Goal: Task Accomplishment & Management: Manage account settings

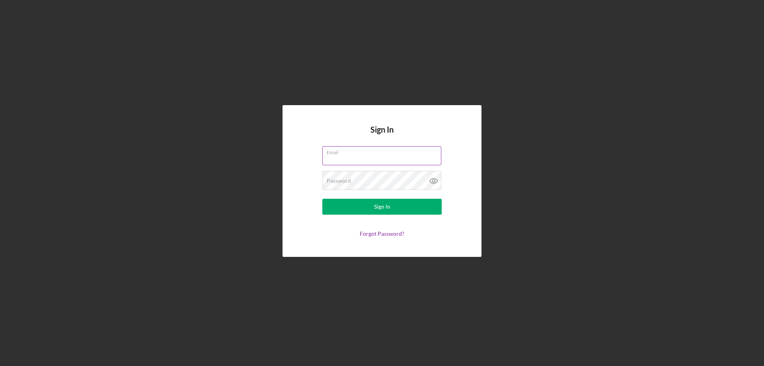
click at [339, 154] on label "Email" at bounding box center [384, 150] width 115 height 9
click at [339, 154] on input "Email" at bounding box center [381, 155] width 119 height 19
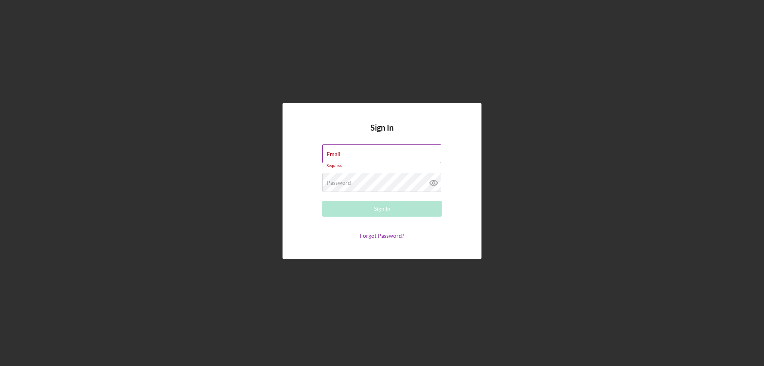
click at [376, 150] on div "Email Required" at bounding box center [381, 156] width 119 height 24
click at [394, 154] on input "Email" at bounding box center [381, 153] width 119 height 19
type input "[EMAIL_ADDRESS][DOMAIN_NAME]"
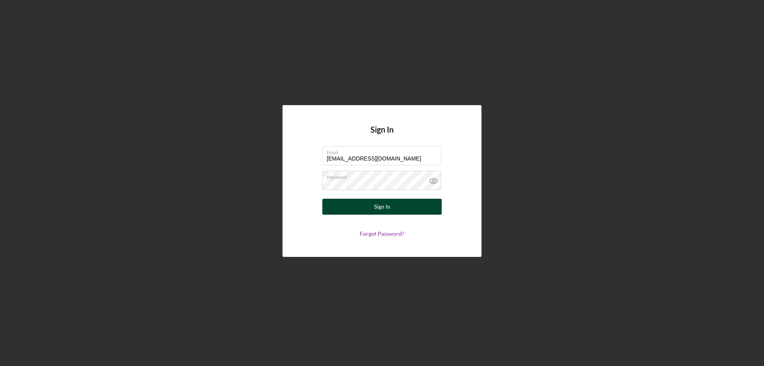
click at [366, 209] on button "Sign In" at bounding box center [381, 207] width 119 height 16
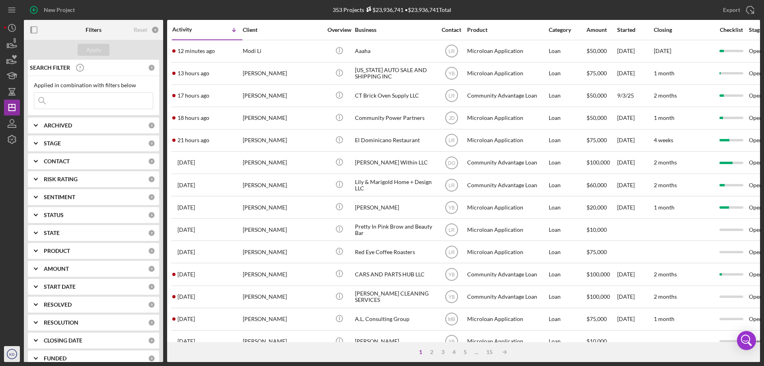
click at [8, 354] on icon "KD" at bounding box center [12, 354] width 16 height 20
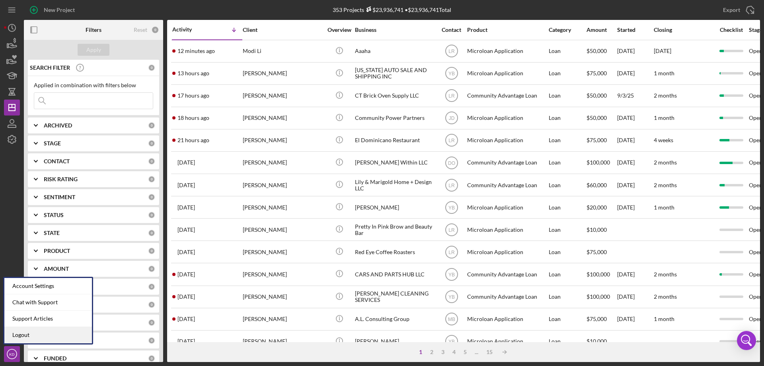
click at [31, 333] on link "Logout" at bounding box center [48, 335] width 88 height 16
